Goal: Task Accomplishment & Management: Manage account settings

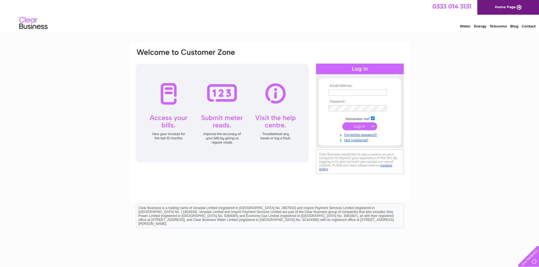
type input "ellie@theutilitybuyers.com"
click at [356, 127] on input "submit" at bounding box center [359, 126] width 35 height 8
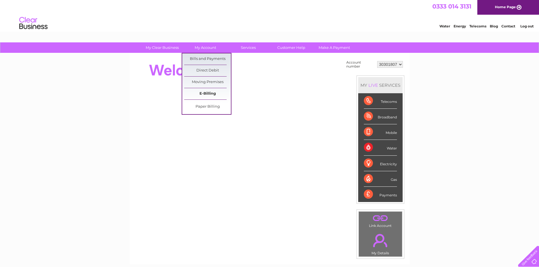
click at [210, 93] on link "E-Billing" at bounding box center [207, 93] width 47 height 11
click at [207, 94] on link "E-Billing" at bounding box center [207, 93] width 47 height 11
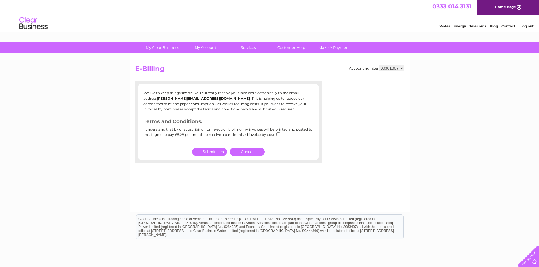
click at [276, 134] on input "checkbox" at bounding box center [278, 134] width 4 height 4
checkbox input "true"
click at [209, 154] on input "submit" at bounding box center [209, 152] width 35 height 8
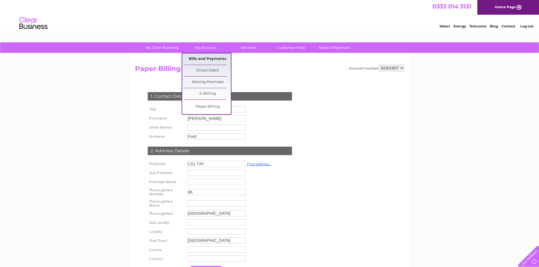
click at [206, 59] on link "Bills and Payments" at bounding box center [207, 58] width 47 height 11
click at [206, 60] on link "Bills and Payments" at bounding box center [207, 58] width 47 height 11
click at [205, 60] on link "Bills and Payments" at bounding box center [207, 58] width 47 height 11
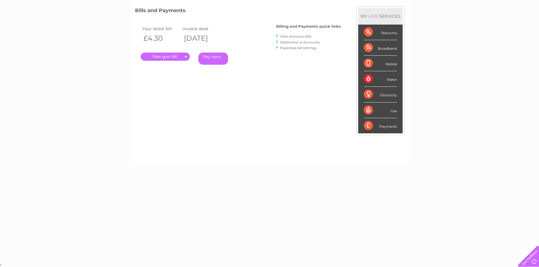
click at [171, 58] on link "." at bounding box center [165, 57] width 49 height 8
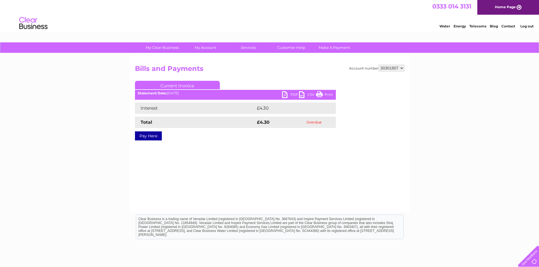
click at [389, 69] on select "30301807" at bounding box center [391, 68] width 26 height 7
click at [470, 67] on div "My Clear Business Login Details My Details My Preferences Link Account My Accou…" at bounding box center [269, 175] width 539 height 266
click at [498, 15] on div "Water Energy Telecoms Blog Contact Log out" at bounding box center [269, 24] width 539 height 18
click at [500, 2] on link "Home Page" at bounding box center [508, 7] width 62 height 15
